Goal: Task Accomplishment & Management: Manage account settings

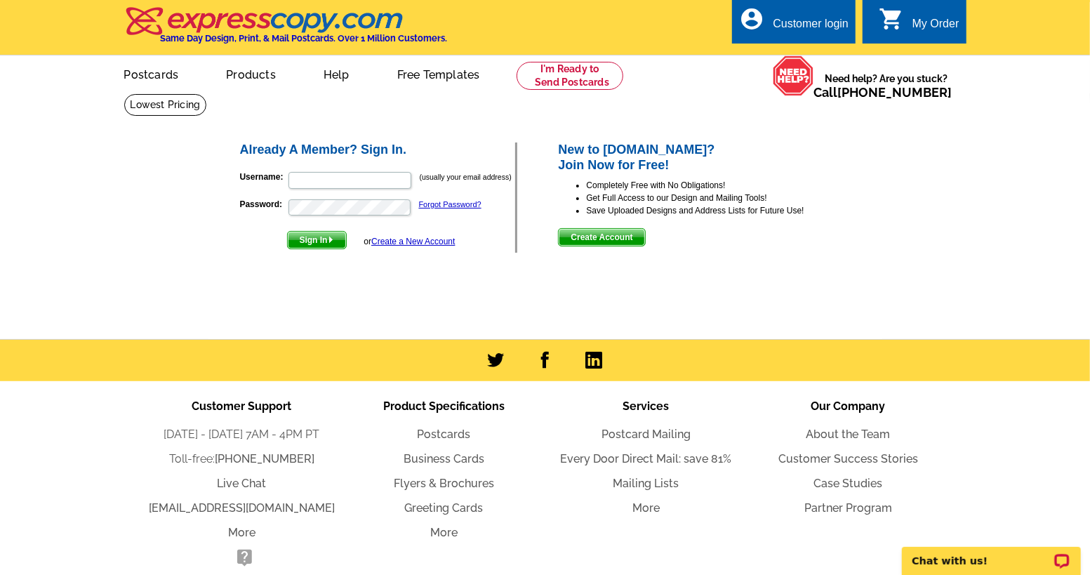
click at [820, 21] on div "Customer login" at bounding box center [811, 28] width 76 height 20
click at [378, 182] on input "Username:" at bounding box center [349, 180] width 123 height 17
type input "selmasantosrealtor@gmail.com"
click at [439, 201] on link "Forgot Password?" at bounding box center [450, 204] width 62 height 8
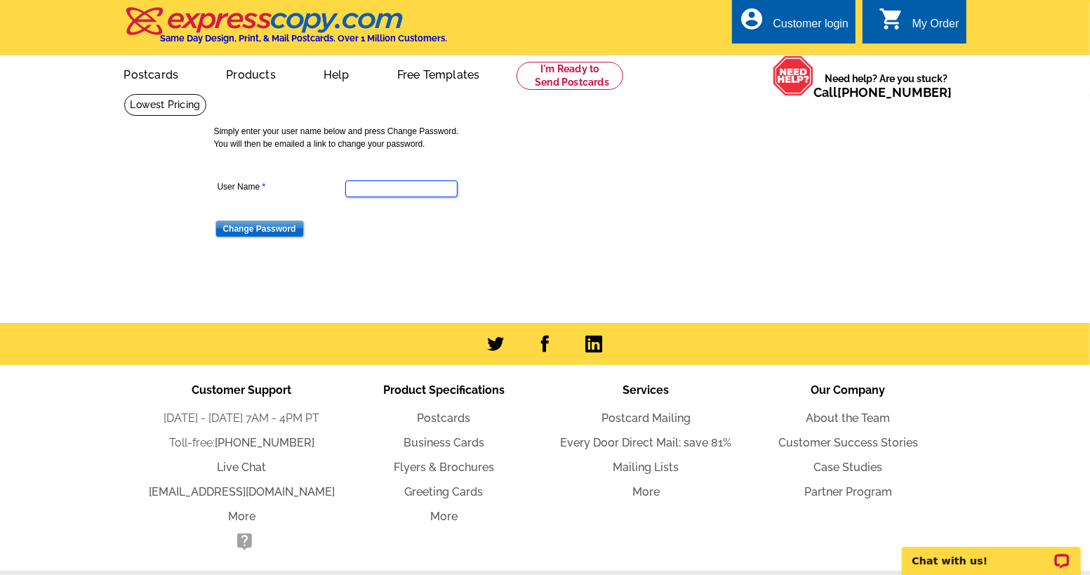
click at [373, 187] on input "User Name" at bounding box center [401, 188] width 112 height 17
type input "selmasantosrealtor@gmail.com"
click at [276, 234] on input "Change Password" at bounding box center [259, 228] width 88 height 17
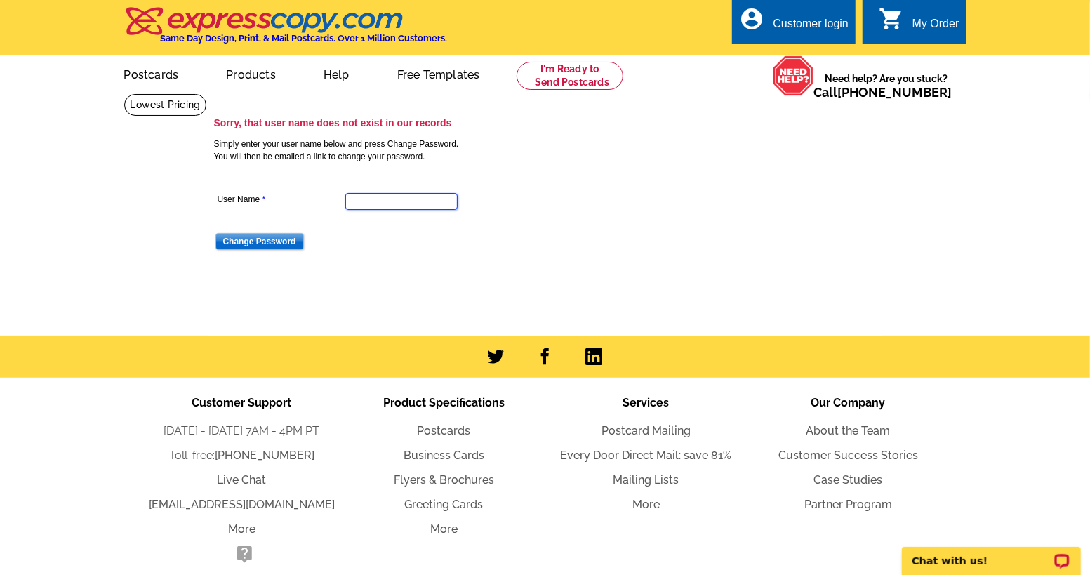
click at [359, 205] on input "User Name" at bounding box center [401, 201] width 112 height 17
type input "[EMAIL_ADDRESS][DOMAIN_NAME]"
click at [254, 239] on input "Change Password" at bounding box center [259, 241] width 88 height 17
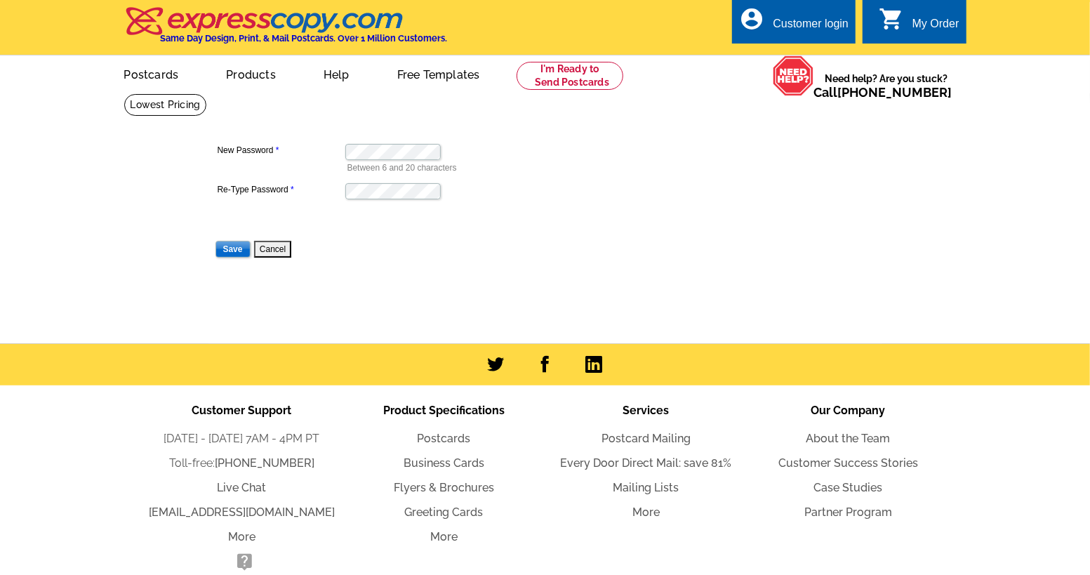
click at [916, 19] on div "My Order" at bounding box center [935, 28] width 47 height 20
click at [225, 251] on input "Save" at bounding box center [232, 249] width 35 height 17
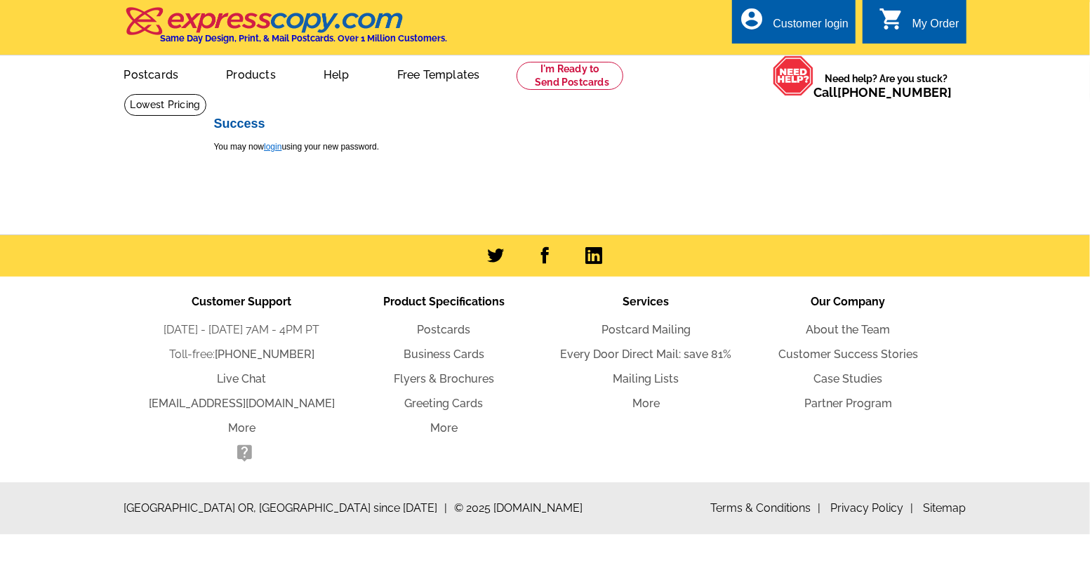
click at [275, 145] on link "login" at bounding box center [273, 147] width 18 height 10
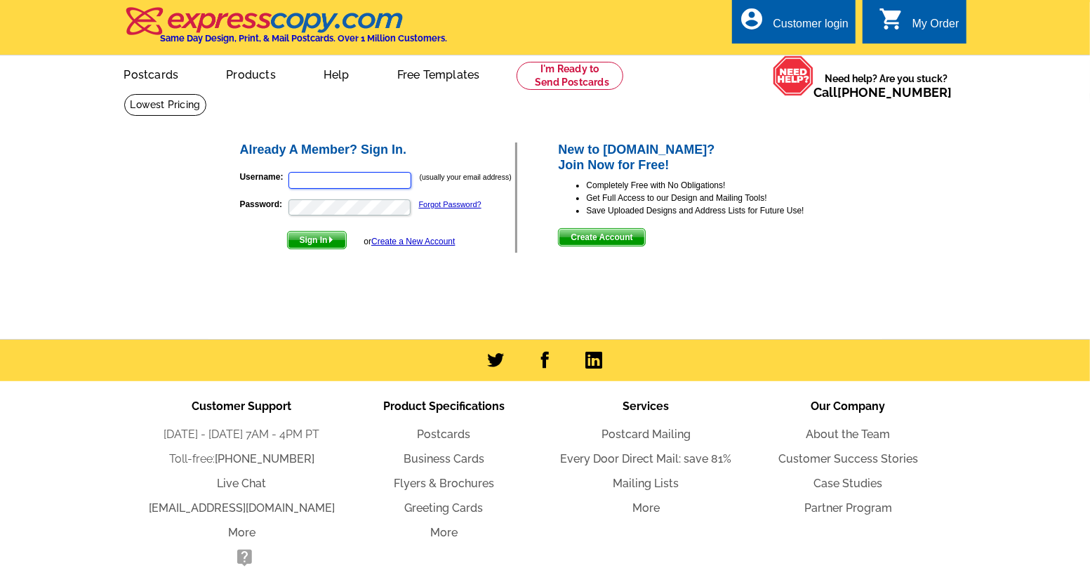
click at [369, 184] on input "Username:" at bounding box center [349, 180] width 123 height 17
type input "ssantos@bhhsflpg.com"
click at [301, 241] on span "Sign In" at bounding box center [317, 240] width 58 height 17
